Goal: Transaction & Acquisition: Purchase product/service

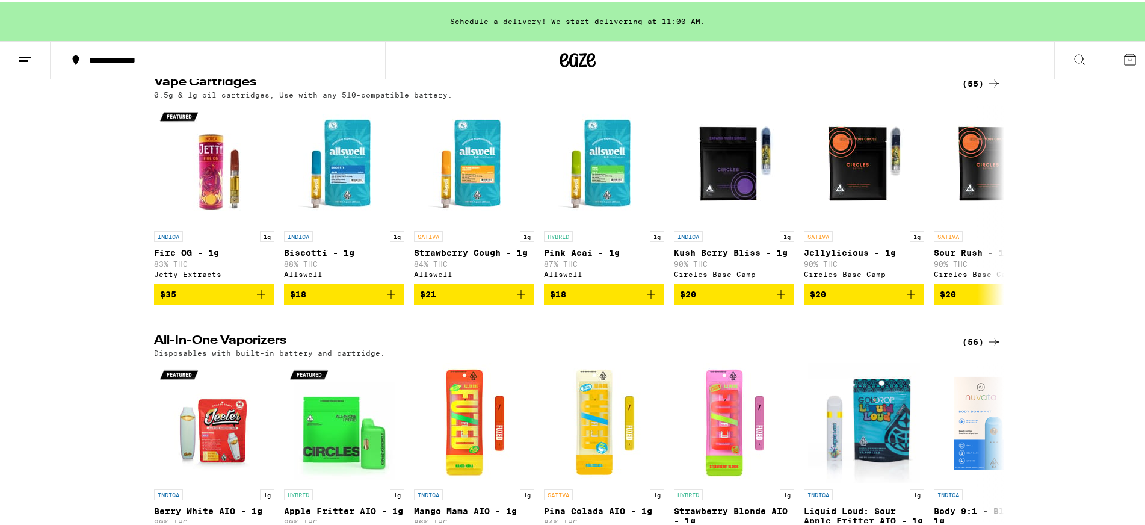
scroll to position [301, 0]
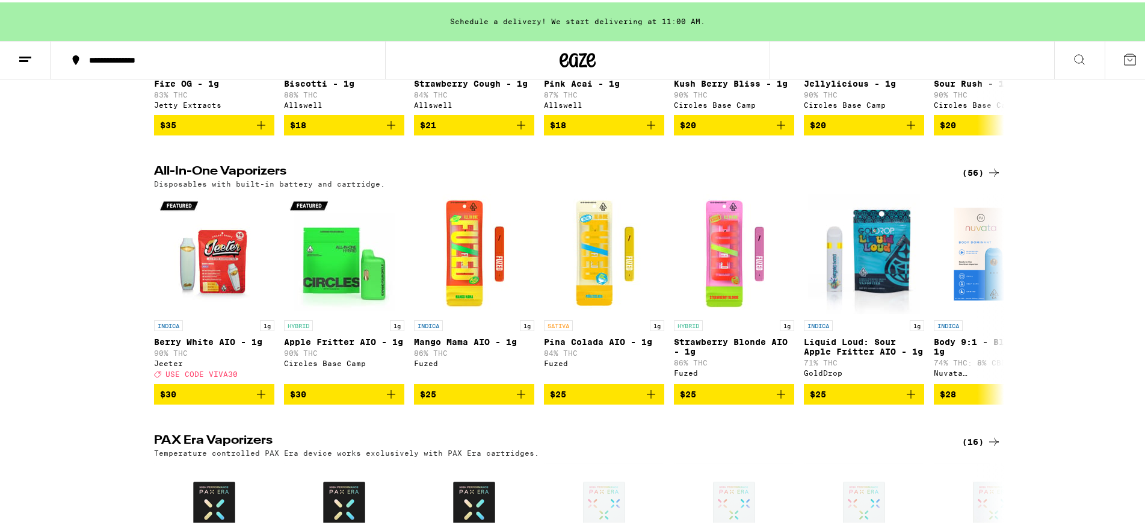
click at [987, 178] on icon at bounding box center [994, 170] width 14 height 14
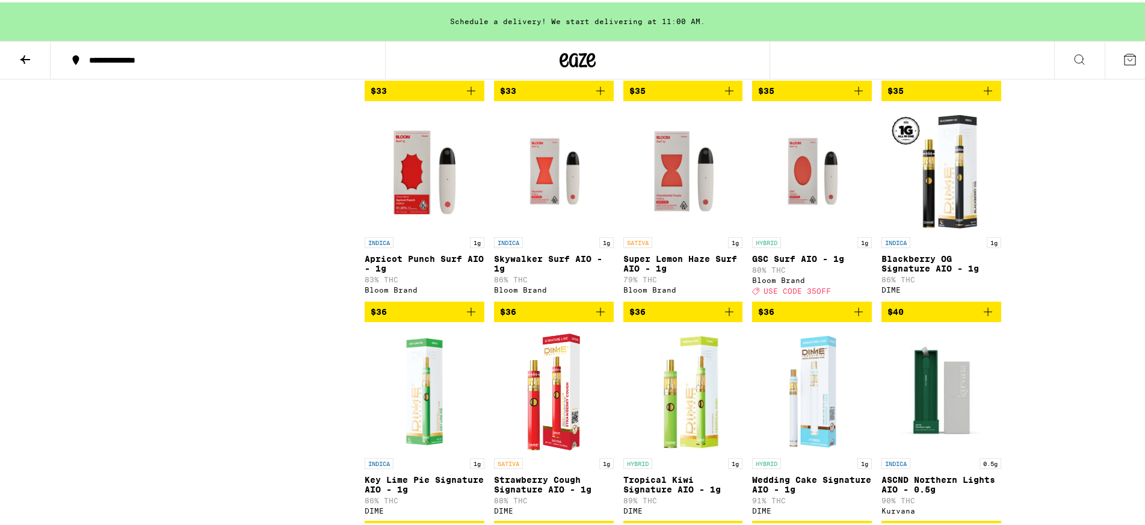
scroll to position [2106, 0]
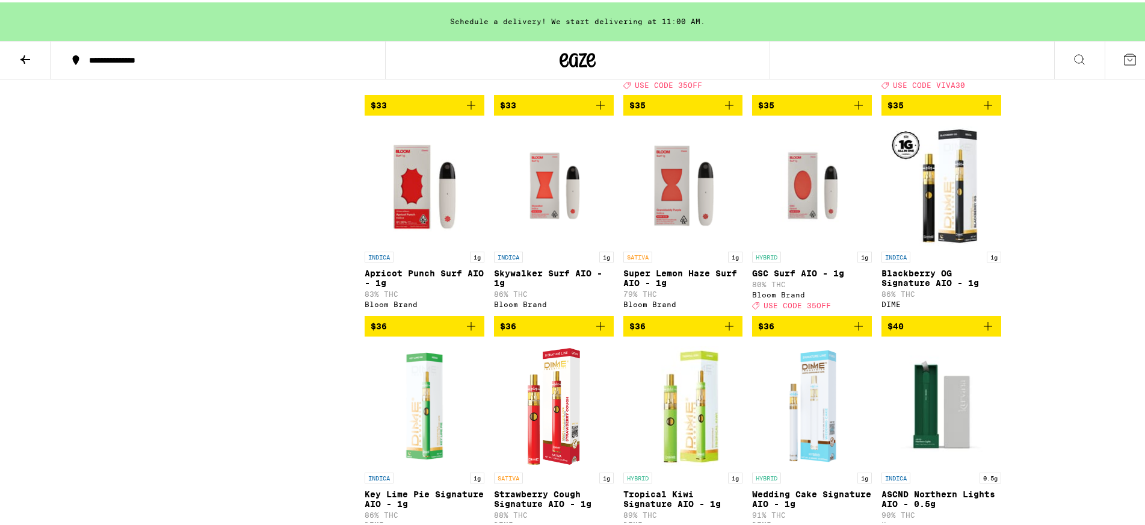
click at [852, 331] on icon "Add to bag" at bounding box center [859, 324] width 14 height 14
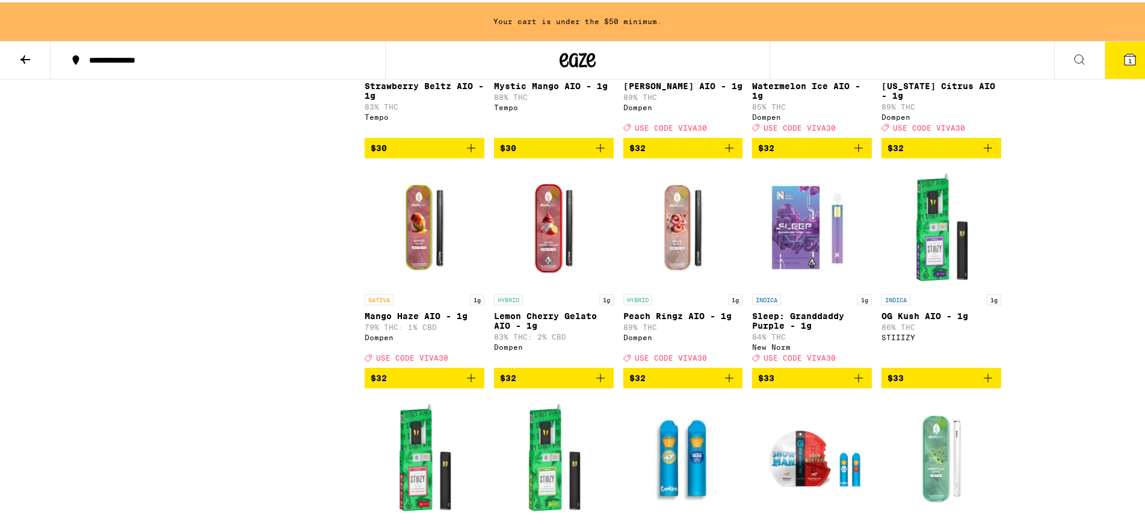
scroll to position [1625, 0]
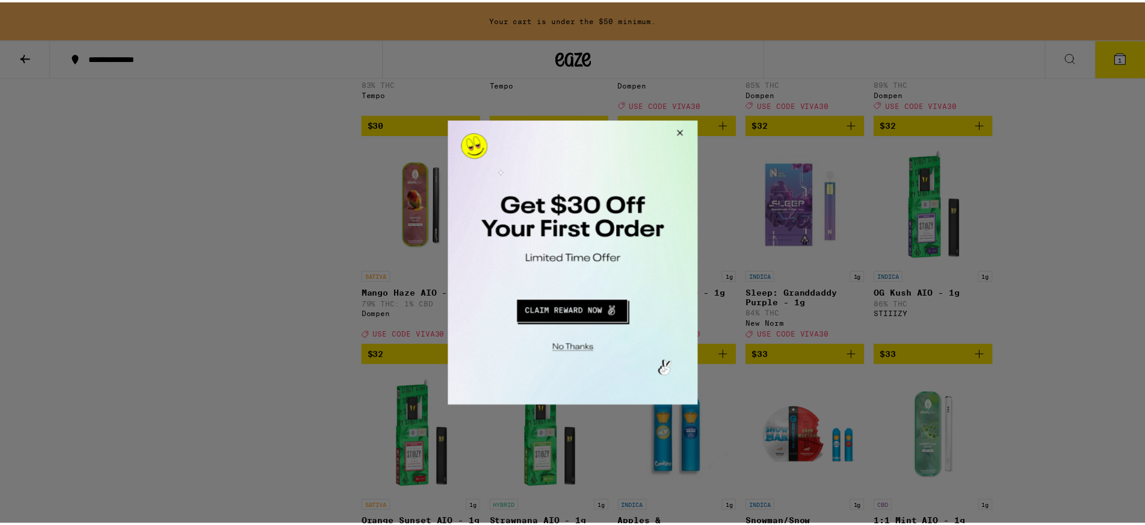
drag, startPoint x: 679, startPoint y: 133, endPoint x: 1152, endPoint y: 345, distance: 518.5
click at [679, 133] on button "Close Modal" at bounding box center [679, 134] width 32 height 29
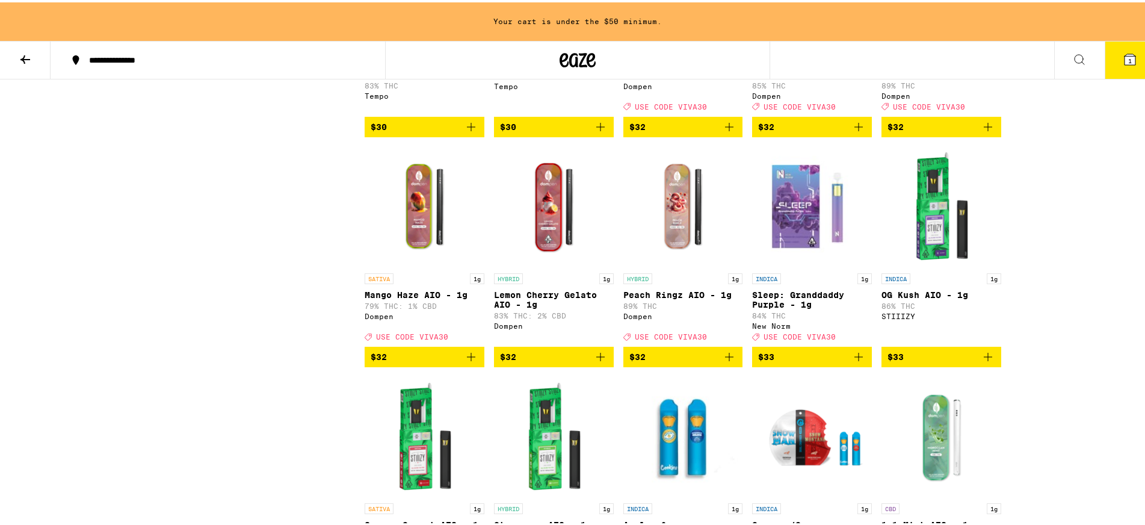
click at [724, 362] on icon "Add to bag" at bounding box center [729, 354] width 14 height 14
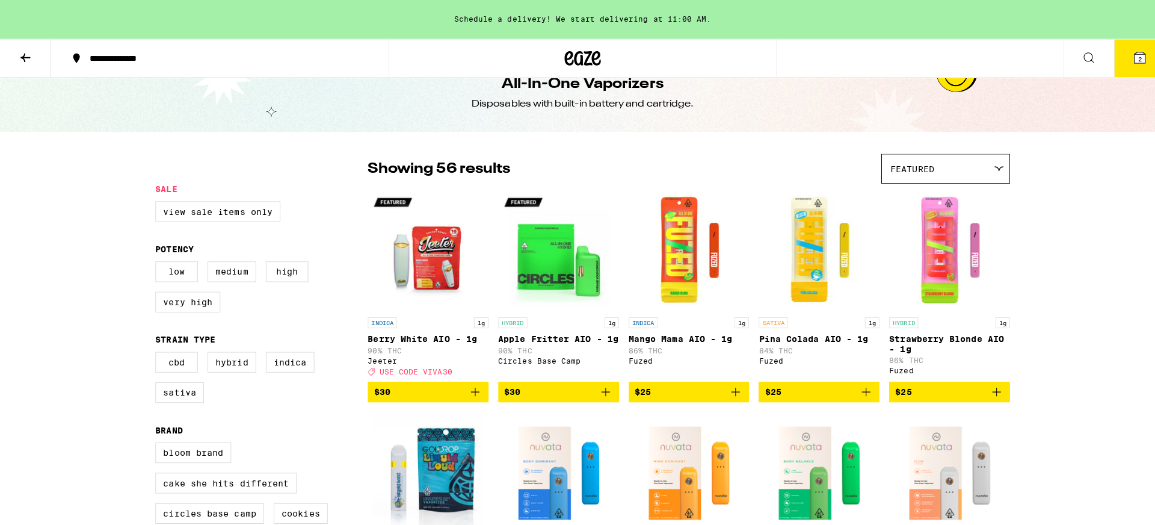
scroll to position [0, 0]
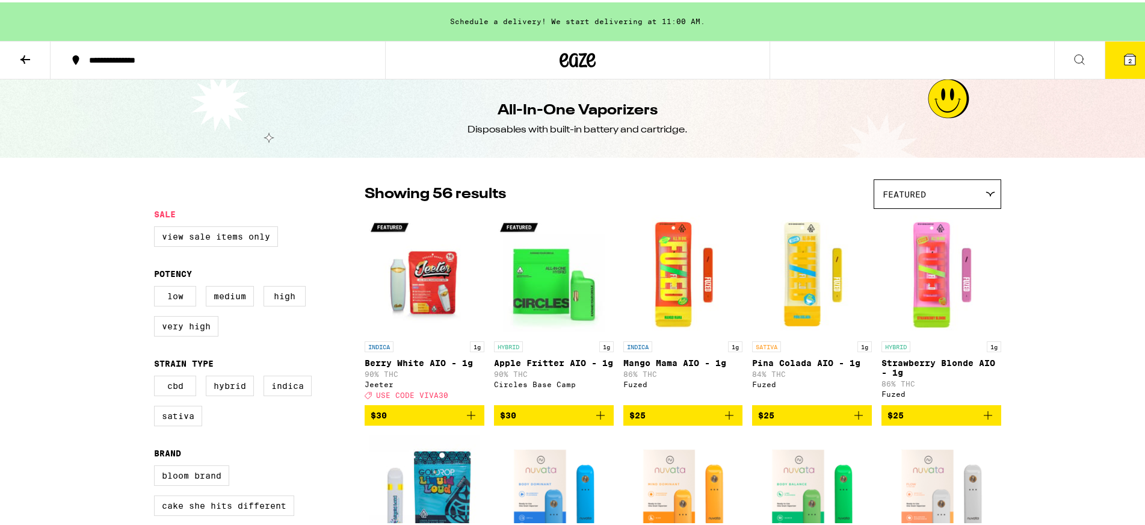
click at [1116, 49] on button "2" at bounding box center [1130, 57] width 51 height 37
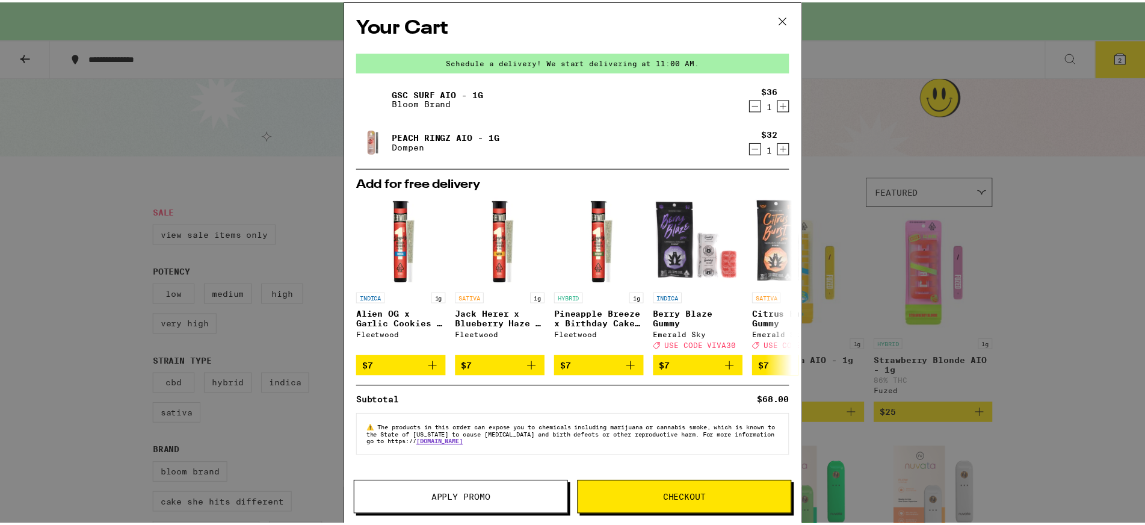
scroll to position [5, 0]
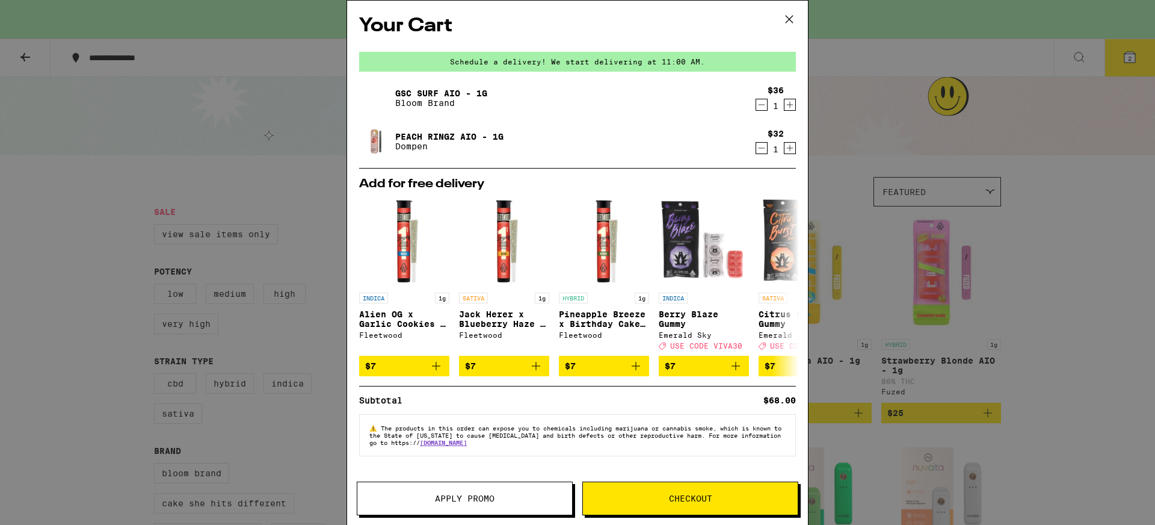
click at [633, 506] on button "Checkout" at bounding box center [691, 498] width 216 height 34
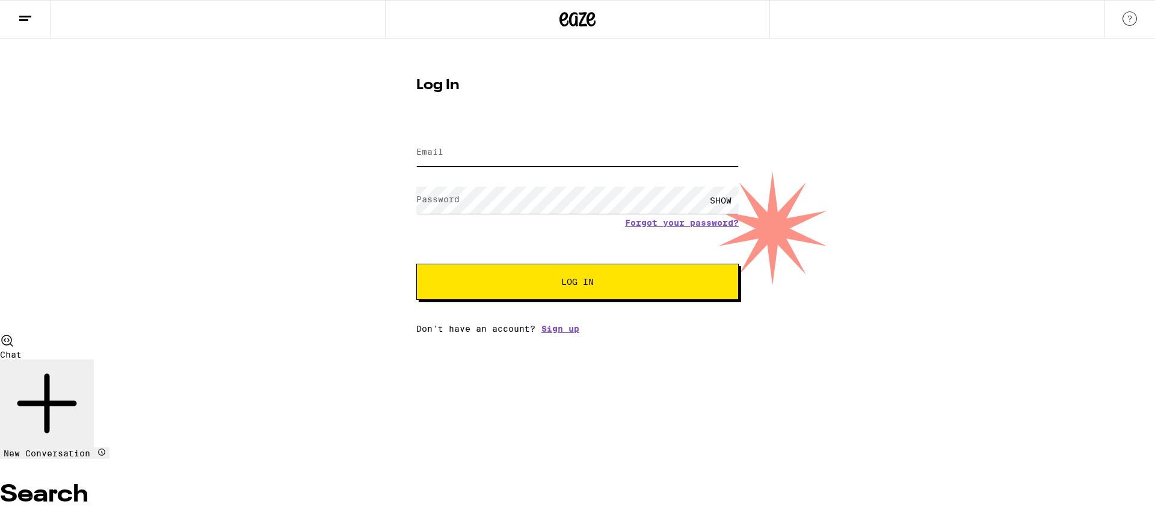
type input "[PERSON_NAME][EMAIL_ADDRESS][PERSON_NAME][DOMAIN_NAME]"
click at [540, 286] on span "Log In" at bounding box center [577, 281] width 225 height 8
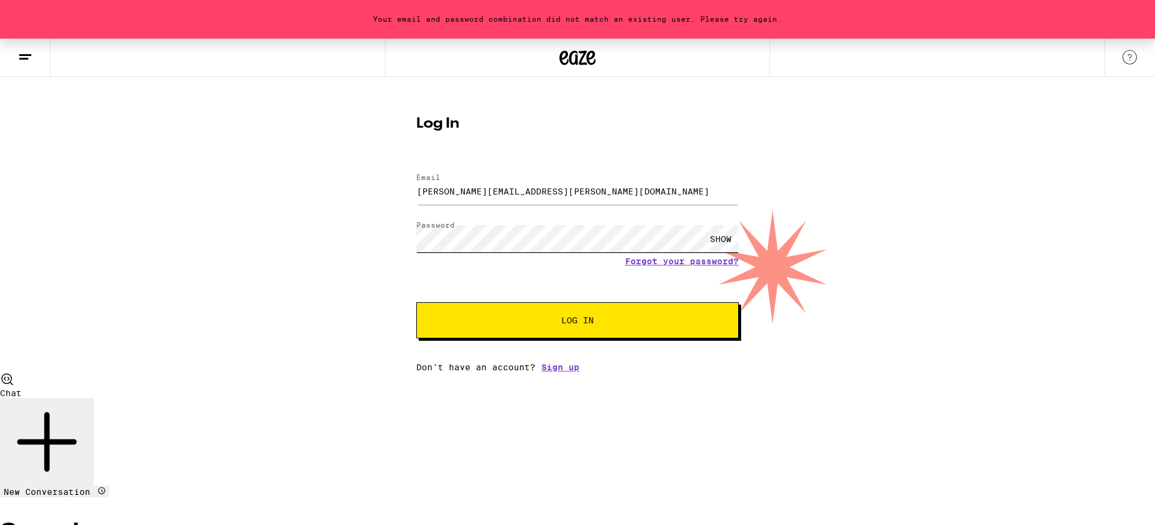
click at [380, 233] on div "Your email and password combination did not match an existing user. Please try …" at bounding box center [577, 205] width 1155 height 333
click at [416, 302] on button "Log In" at bounding box center [577, 320] width 323 height 36
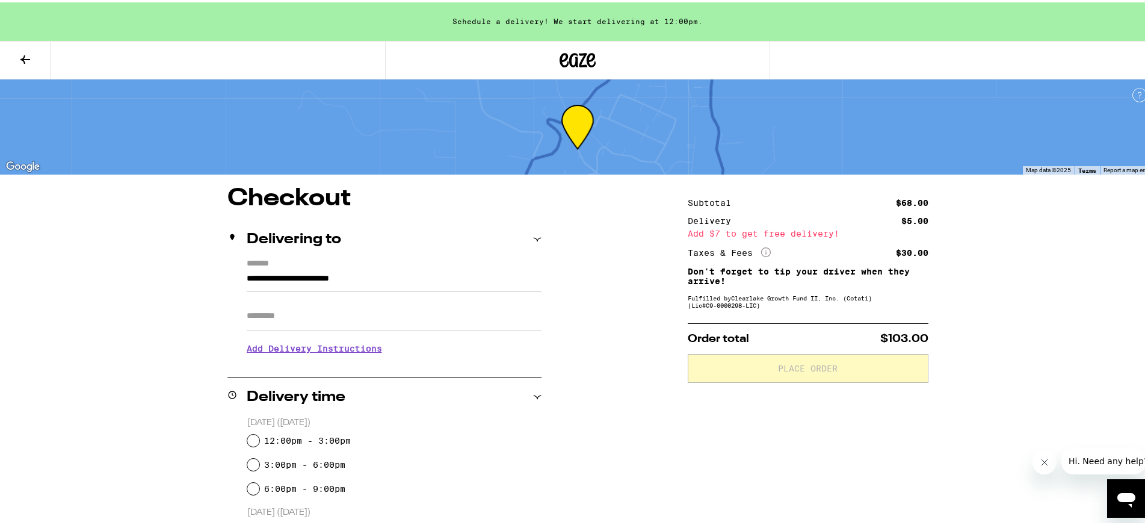
click at [17, 58] on button at bounding box center [25, 58] width 51 height 38
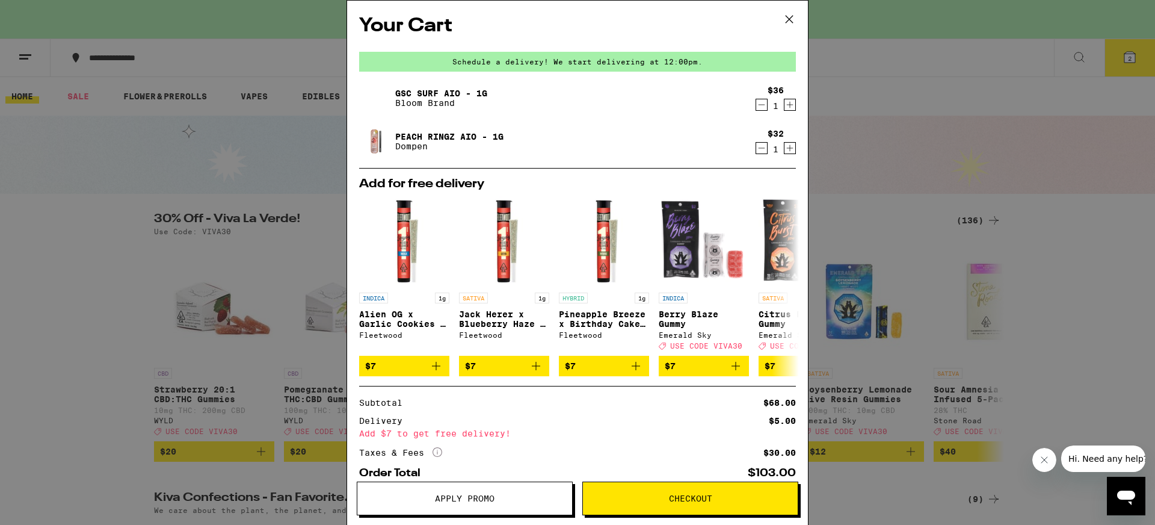
click at [495, 495] on span "Apply Promo" at bounding box center [464, 498] width 215 height 8
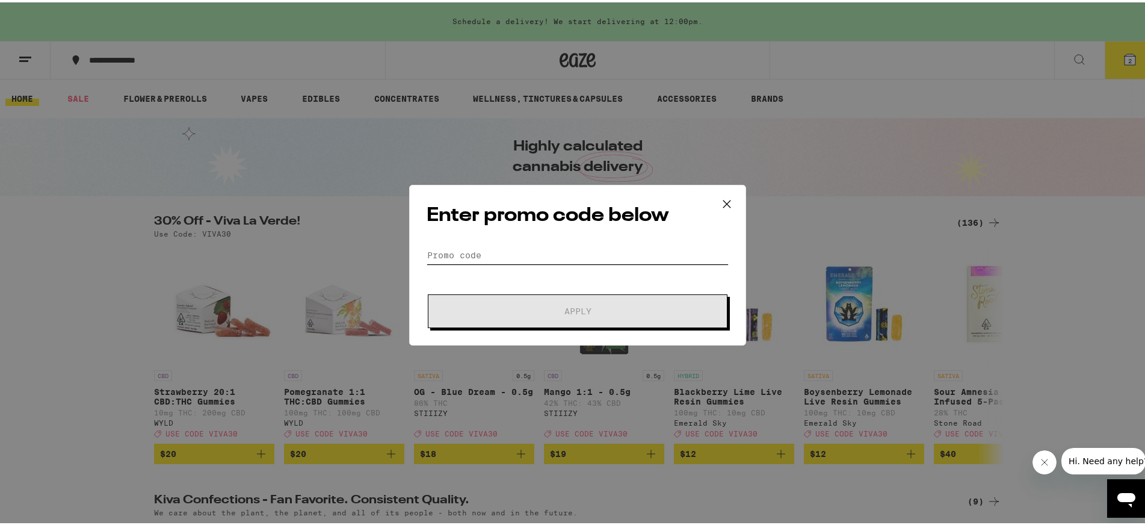
click at [474, 244] on input "Promo Code" at bounding box center [578, 253] width 302 height 18
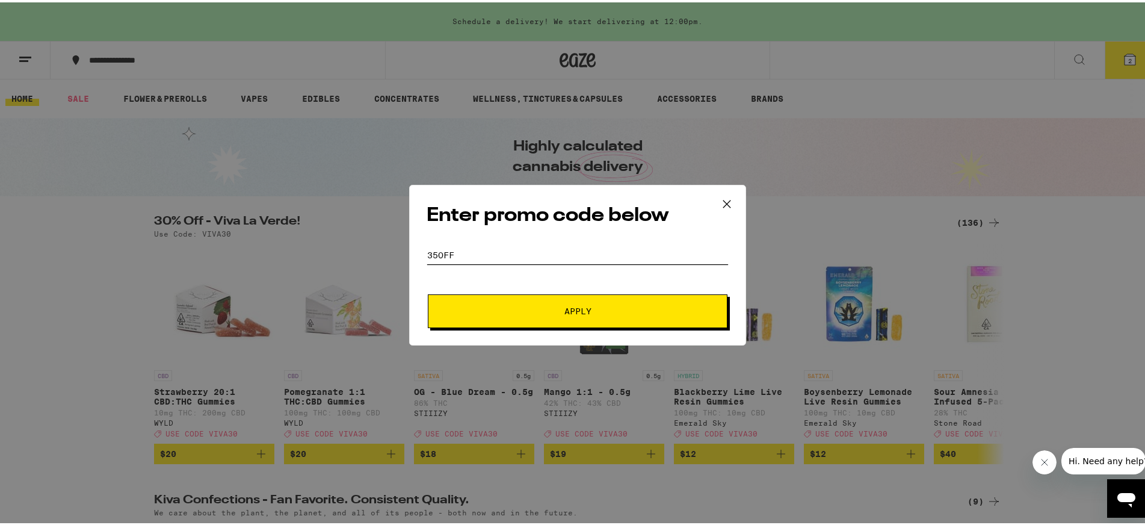
type input "35OFF"
click at [501, 306] on span "Apply" at bounding box center [577, 309] width 217 height 8
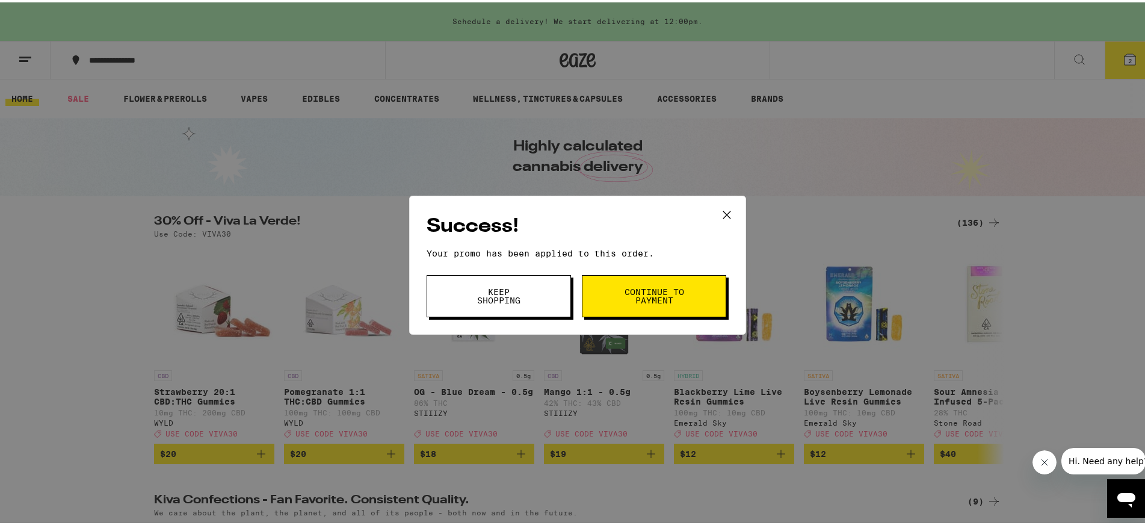
click at [643, 299] on span "Continue to payment" at bounding box center [653, 293] width 61 height 17
